Goal: Transaction & Acquisition: Register for event/course

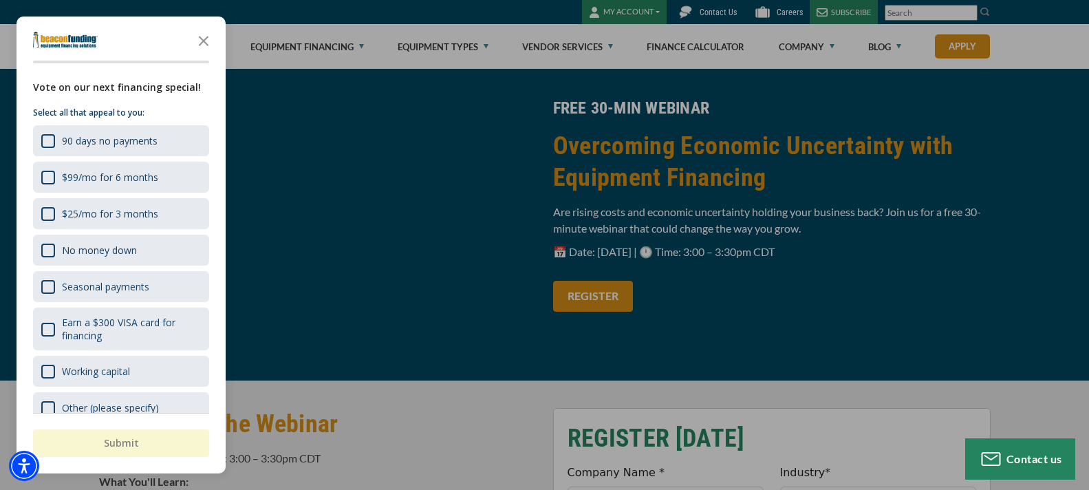
click at [615, 292] on div "button" at bounding box center [544, 245] width 1089 height 490
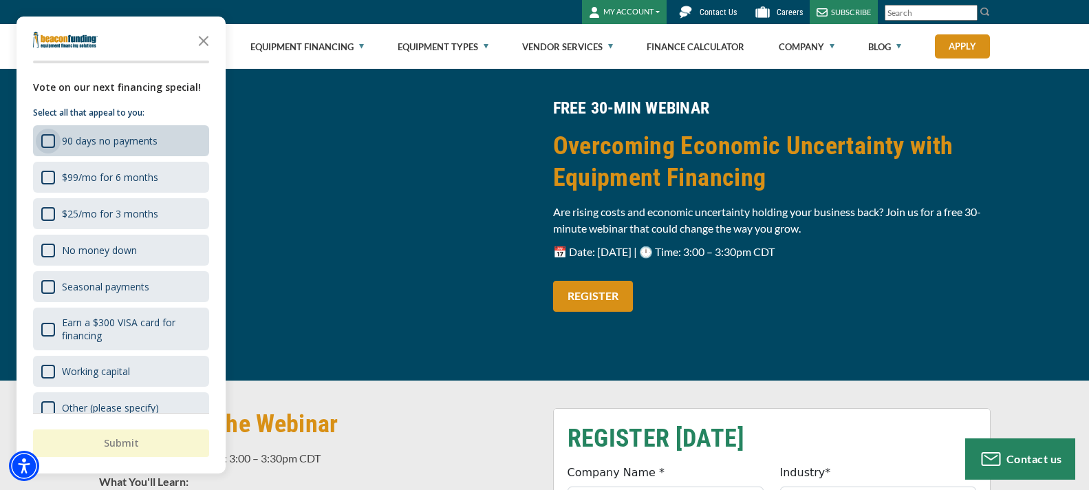
click at [44, 139] on div "90 days no payments" at bounding box center [48, 141] width 14 height 14
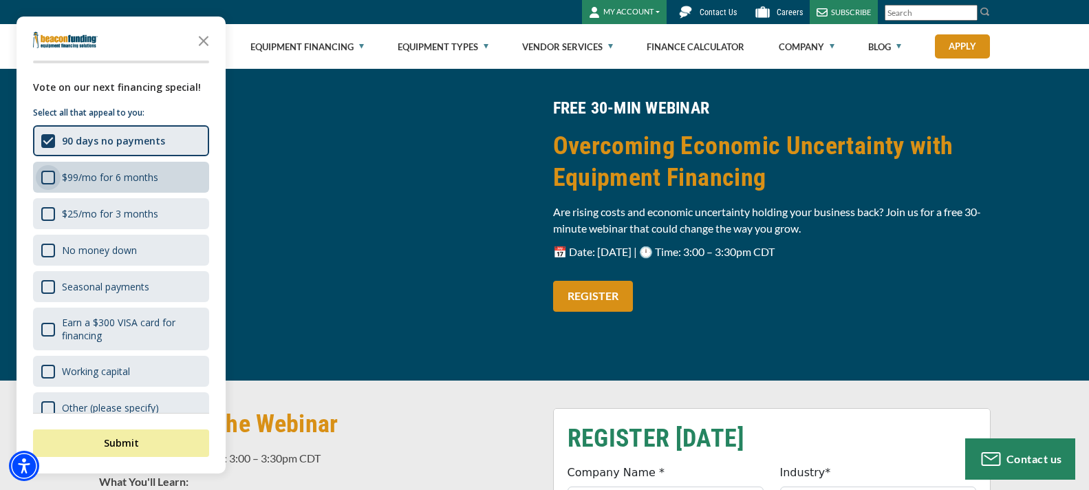
click at [45, 175] on div "$99/mo for 6 months" at bounding box center [48, 178] width 14 height 14
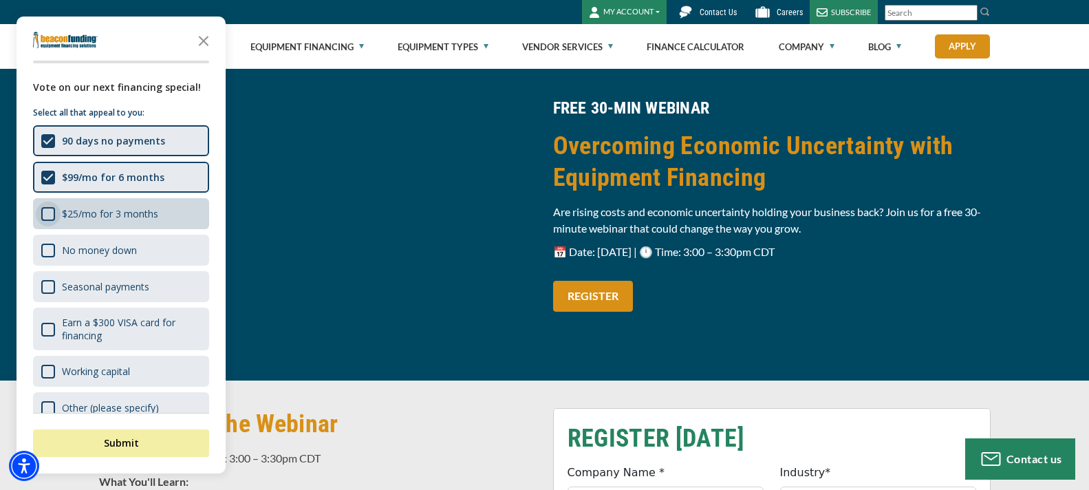
click at [54, 214] on div "$25/mo for 3 months" at bounding box center [48, 214] width 14 height 14
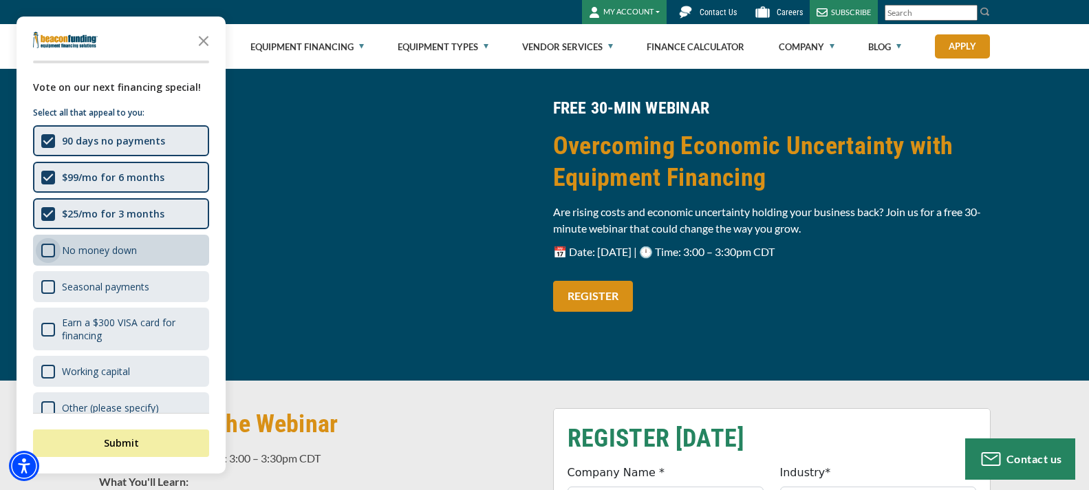
click at [54, 256] on div "No money down" at bounding box center [48, 250] width 14 height 14
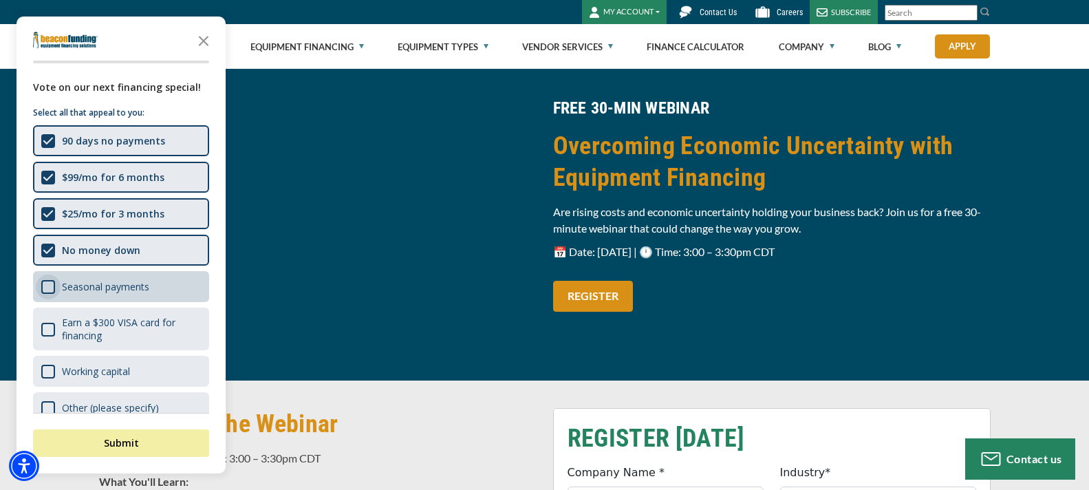
click at [54, 287] on div "Seasonal payments" at bounding box center [48, 287] width 14 height 14
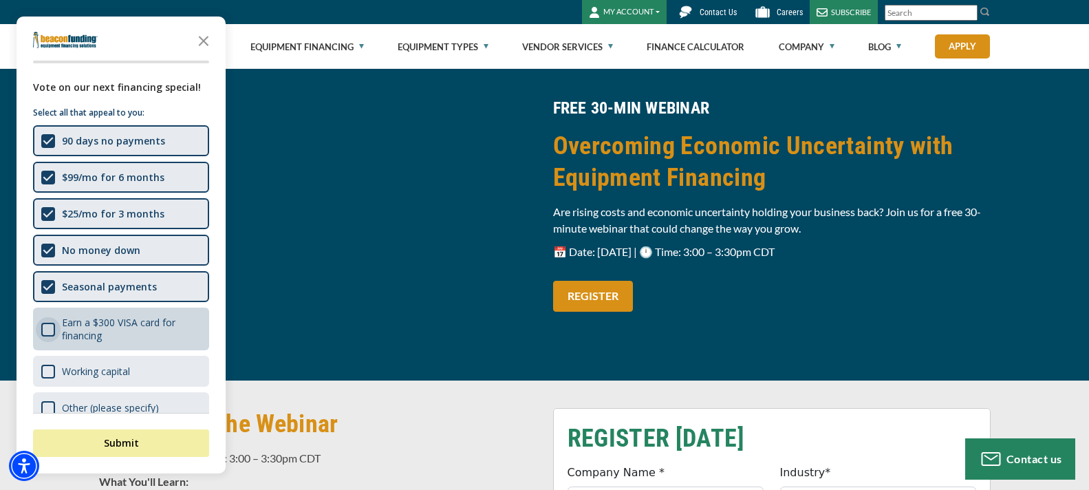
click at [47, 329] on div "Earn a $300 VISA card for financing" at bounding box center [48, 330] width 14 height 14
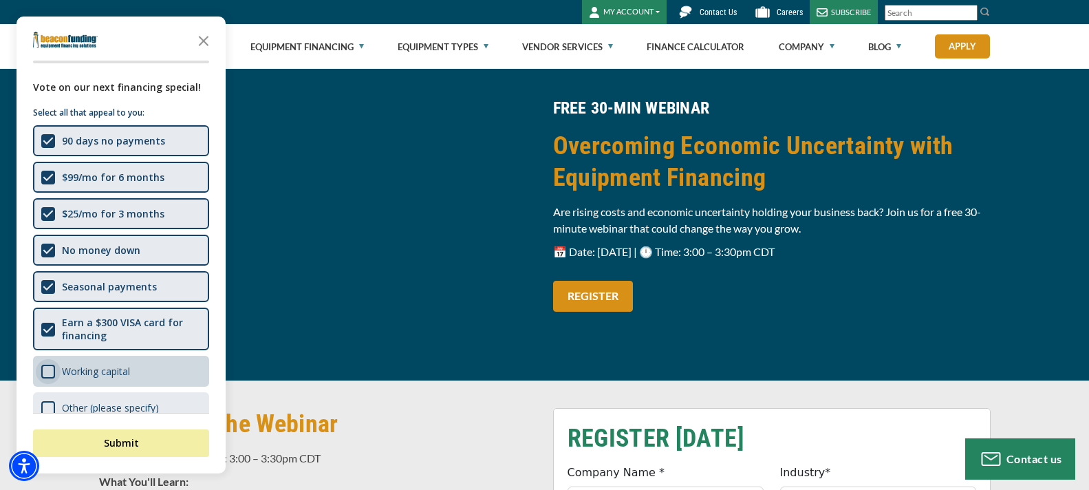
click at [52, 376] on div "Working capital" at bounding box center [48, 372] width 14 height 14
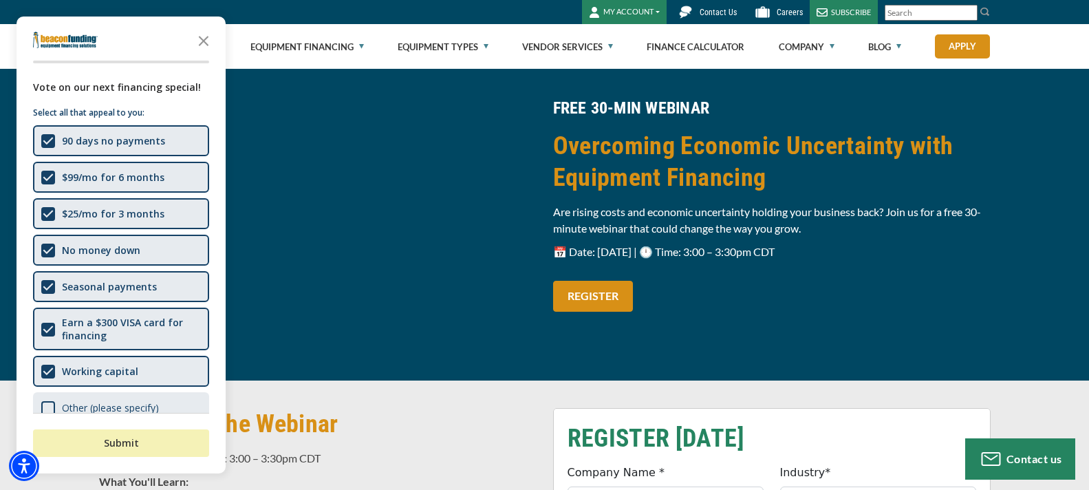
click at [133, 450] on button "Submit" at bounding box center [121, 443] width 176 height 28
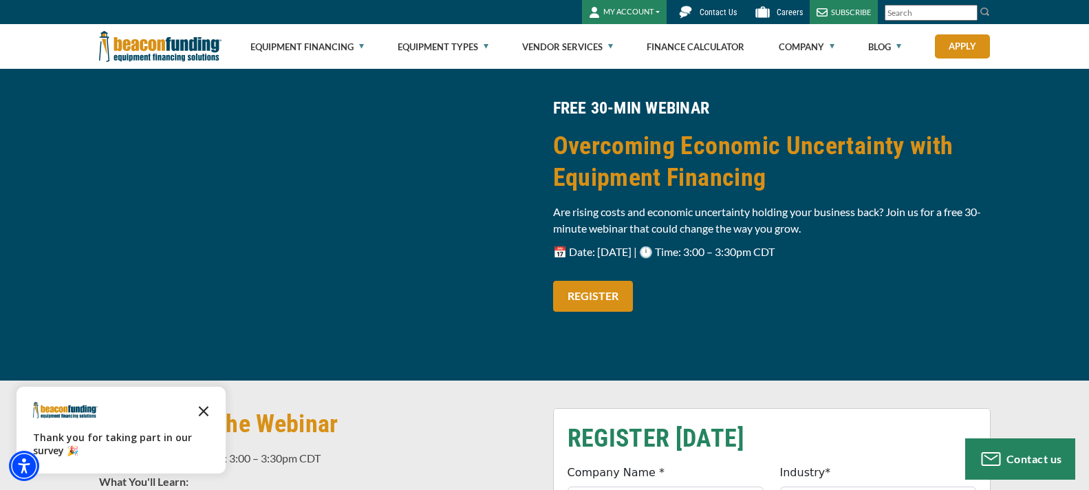
click at [206, 413] on polygon "Close the survey" at bounding box center [204, 411] width 10 height 10
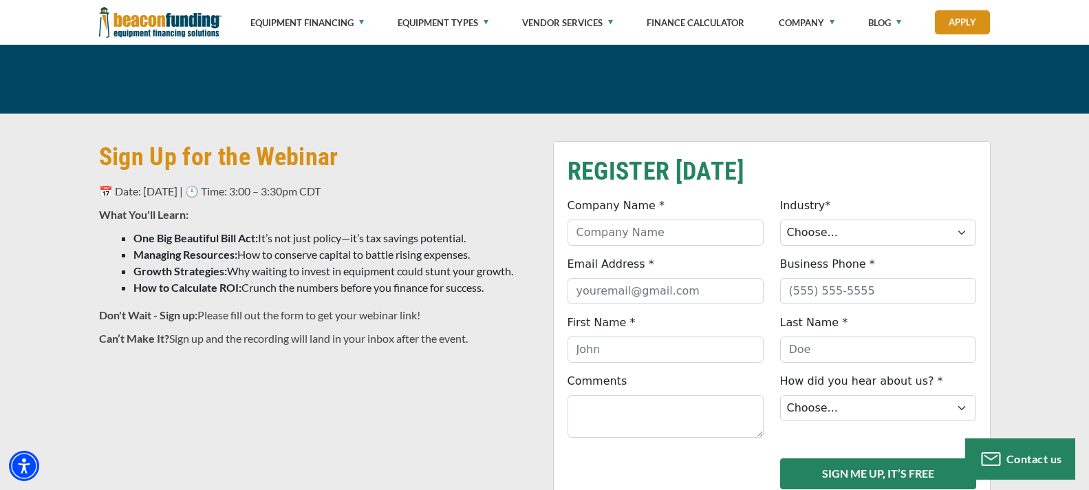
scroll to position [285, 0]
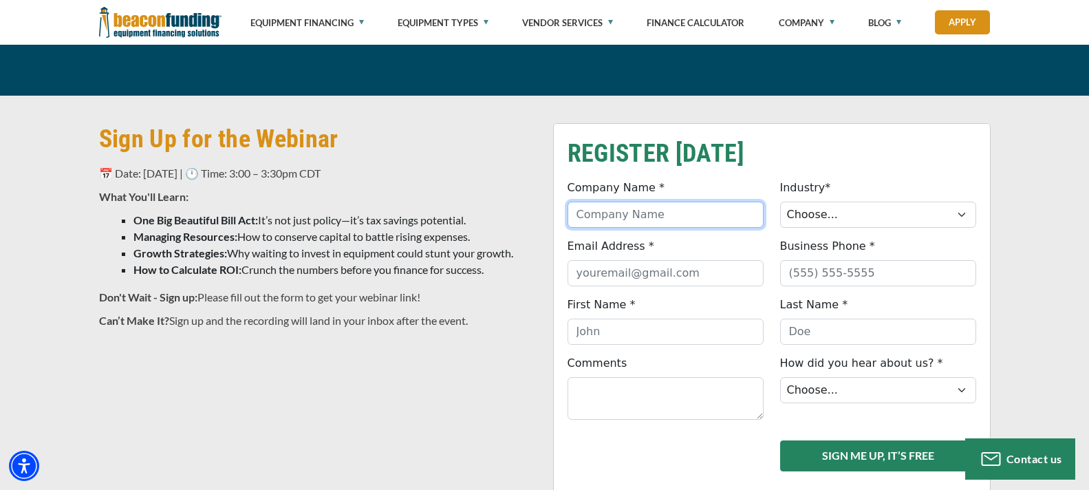
click at [625, 215] on input "Company Name *" at bounding box center [665, 215] width 196 height 26
type input "Streamliners"
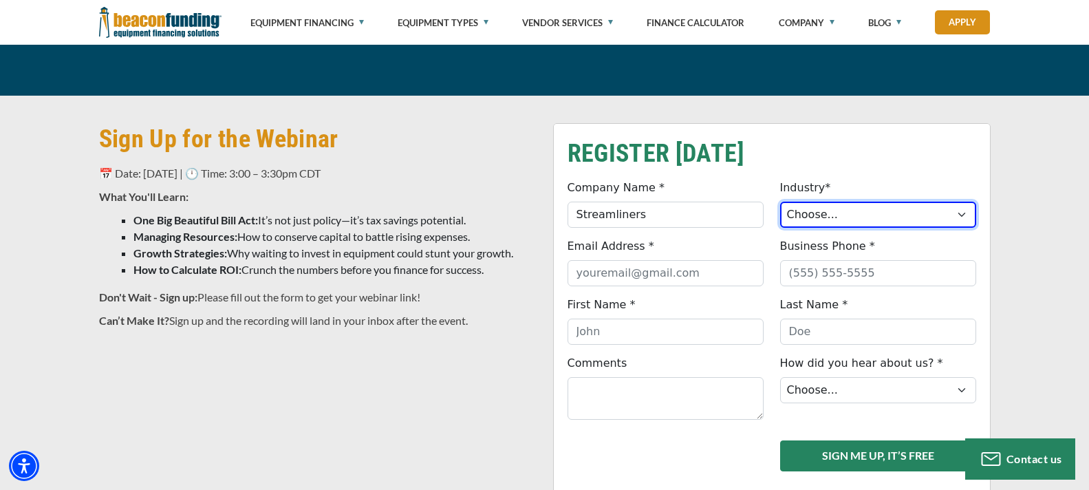
click at [959, 213] on select "Choose... Towing Landscape/Hardscape Decorated Apparel Septic Light Constructio…" at bounding box center [878, 215] width 196 height 26
select select "3"
click at [780, 202] on select "Choose... Towing Landscape/Hardscape Decorated Apparel Septic Light Constructio…" at bounding box center [878, 215] width 196 height 26
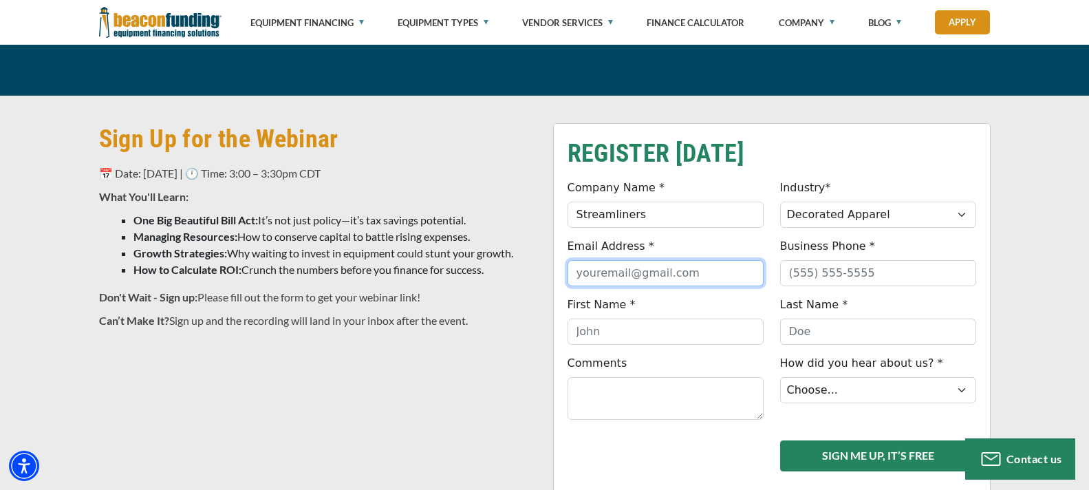
click at [628, 267] on input "Email Address *" at bounding box center [665, 273] width 196 height 26
type input "[EMAIL_ADDRESS][DOMAIN_NAME]"
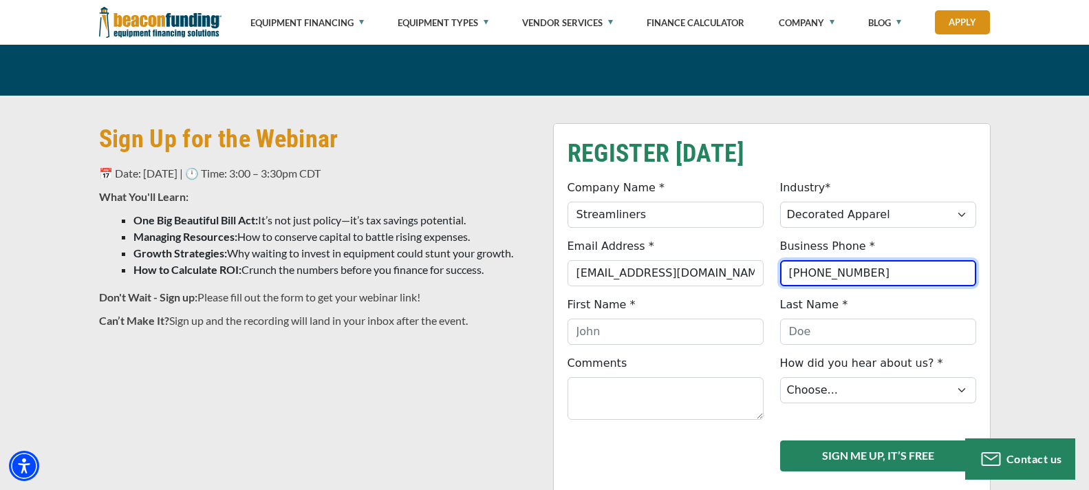
type input "[PHONE_NUMBER]"
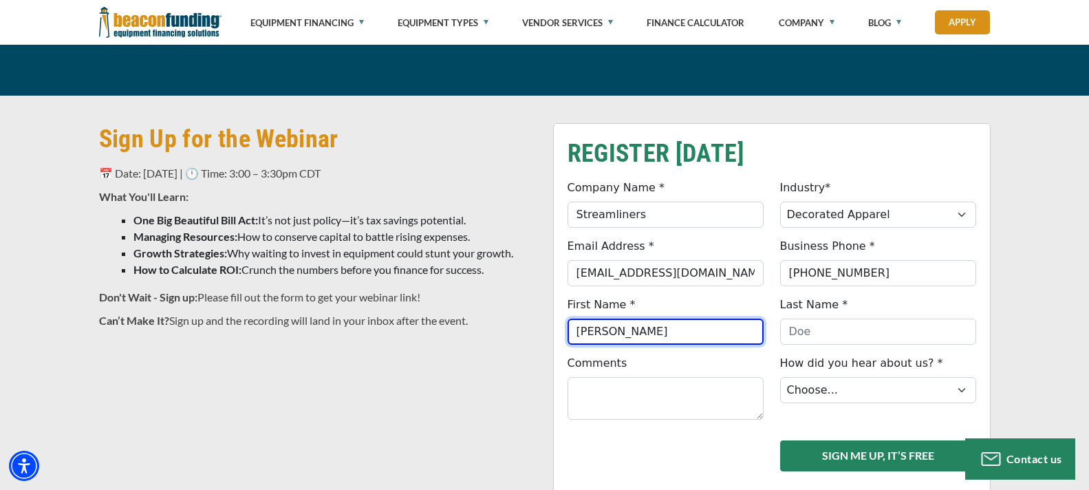
type input "[PERSON_NAME]"
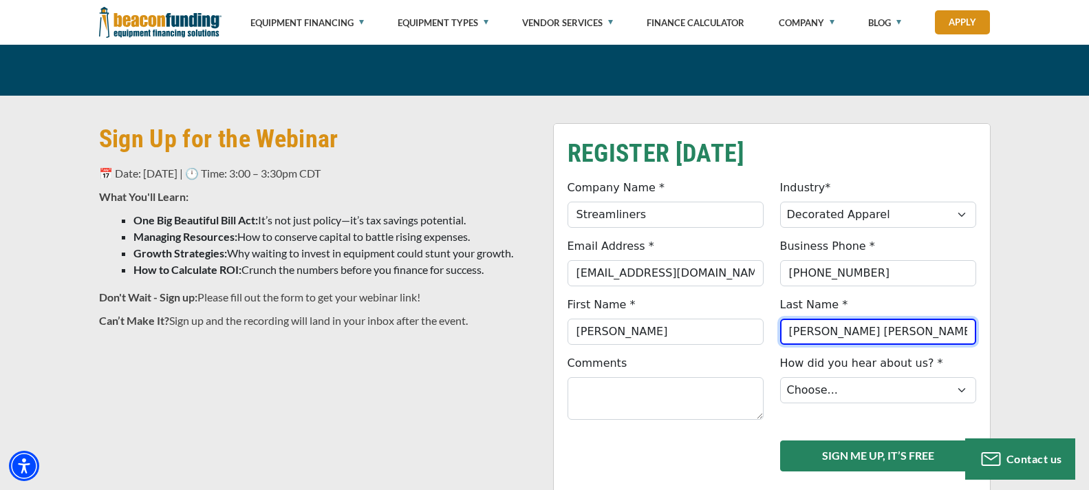
type input "[PERSON_NAME] [PERSON_NAME]"
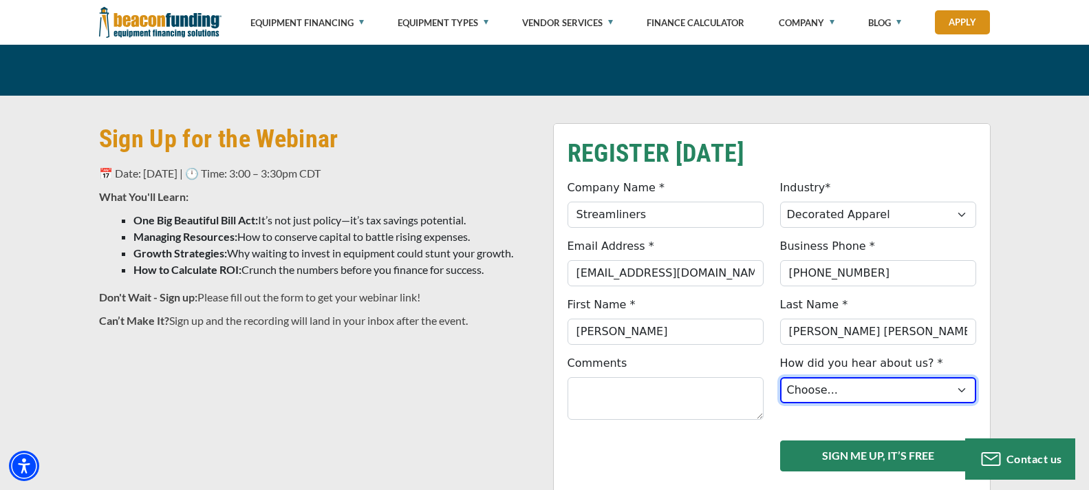
click at [966, 388] on select "Choose... Internet Search Vendor Referral Word of Mouth Client Referral Email E…" at bounding box center [878, 390] width 196 height 26
select select "9"
click at [780, 377] on select "Choose... Internet Search Vendor Referral Word of Mouth Client Referral Email E…" at bounding box center [878, 390] width 196 height 26
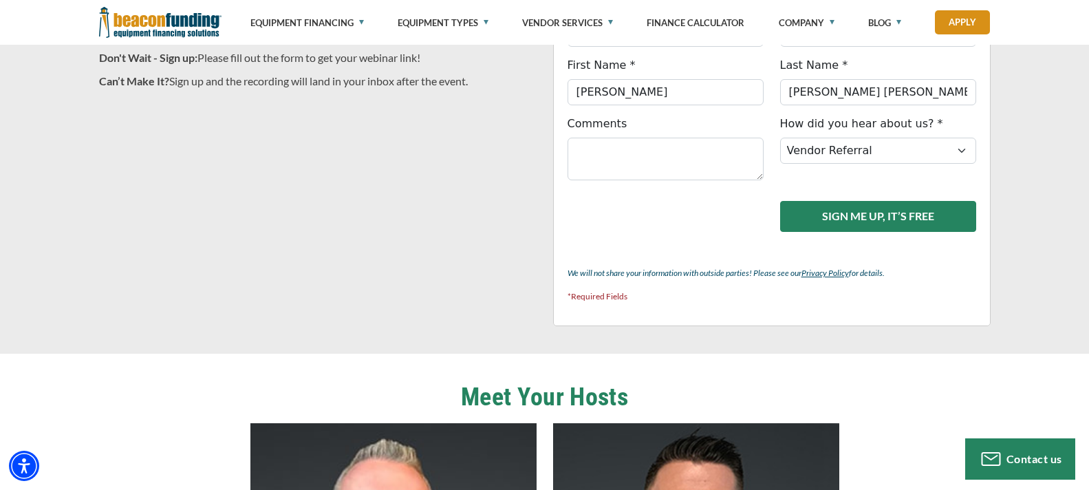
scroll to position [521, 0]
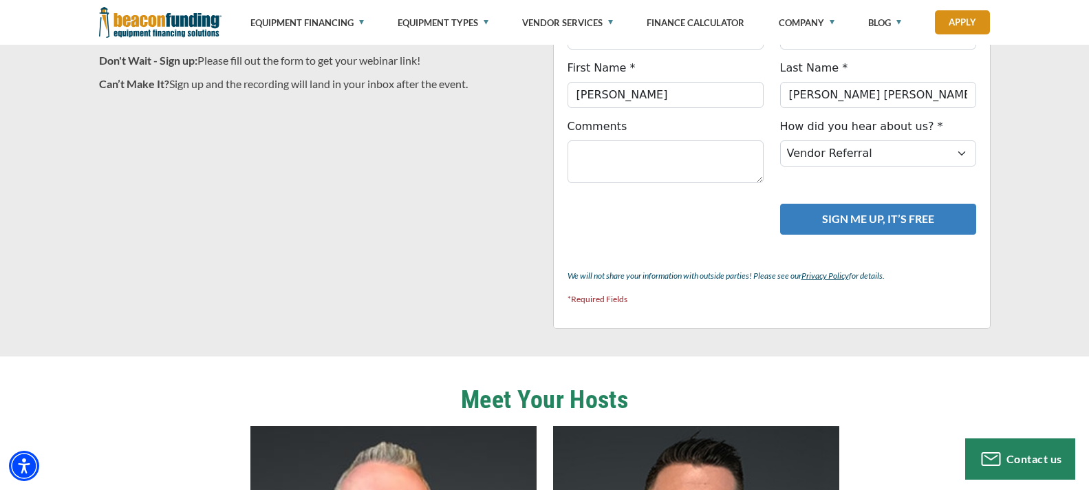
click at [903, 215] on button "SIGN ME UP, IT’S FREE" at bounding box center [878, 219] width 196 height 31
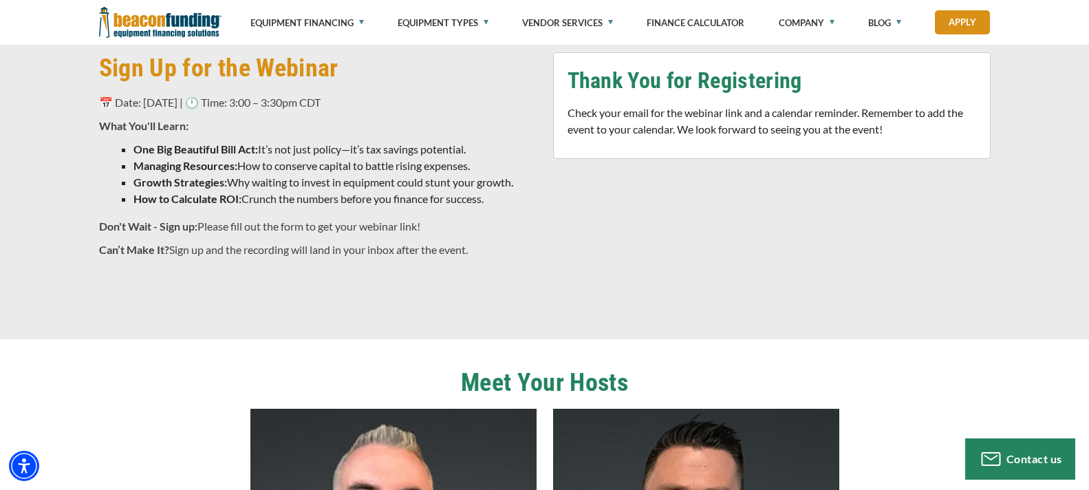
scroll to position [352, 0]
